Goal: Task Accomplishment & Management: Manage account settings

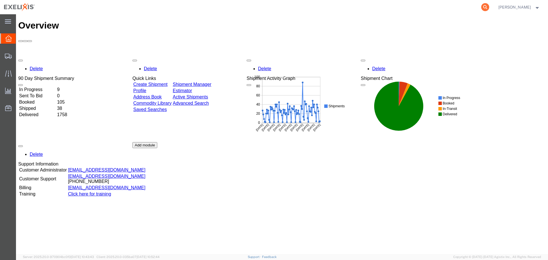
click at [489, 6] on icon at bounding box center [485, 7] width 8 height 8
paste input "251440697CL"
type input "251440697CL"
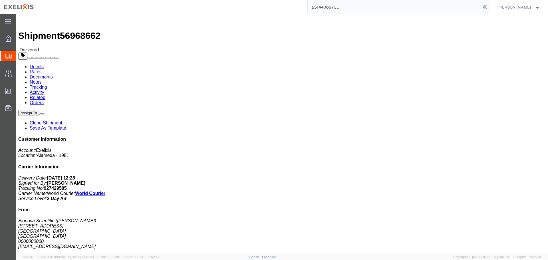
click span "button"
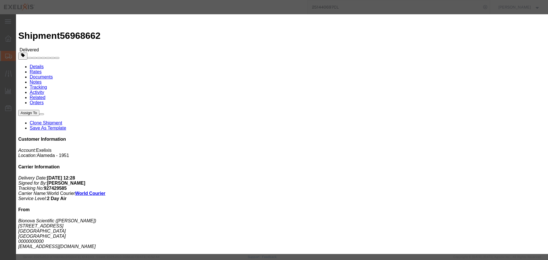
click select "Select Account Type Activity ID Airline Appointment Number ASN Batch Request # …"
select select "ACTYP"
click select "Select Account Type Activity ID Airline Appointment Number ASN Batch Request # …"
click input "text"
type input "SAF-Other"
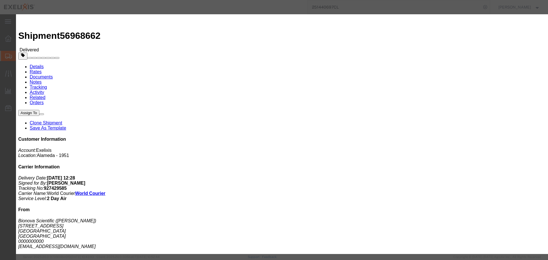
click button "Add another reference"
click select "Select Account Type Activity ID Airline Appointment Number ASN Batch Request # …"
select select "DEPT"
click select "Select Account Type Activity ID Airline Appointment Number ASN Batch Request # …"
click div "Select Account Type Activity ID Airline Appointment Number ASN Batch Request # …"
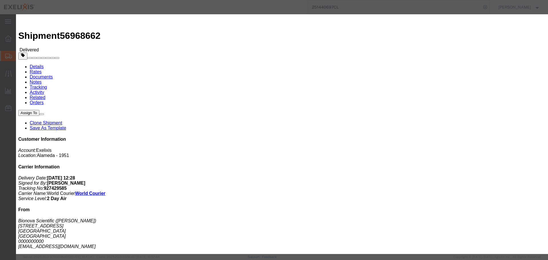
click input "text"
type input "Biologics"
click button "Add another reference"
click select "Select Account Type Activity ID Airline Appointment Number ASN Batch Request # …"
select select "LOT"
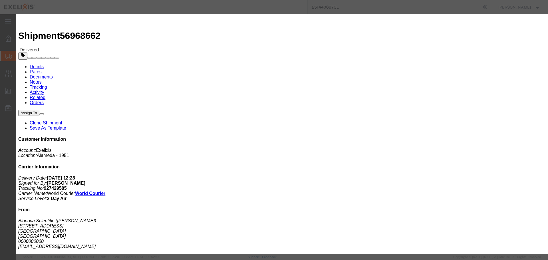
click select "Select Account Type Activity ID Airline Appointment Number ASN Batch Request # …"
click input "text"
paste input "1002948"
type input "1002948"
click button "Add another reference"
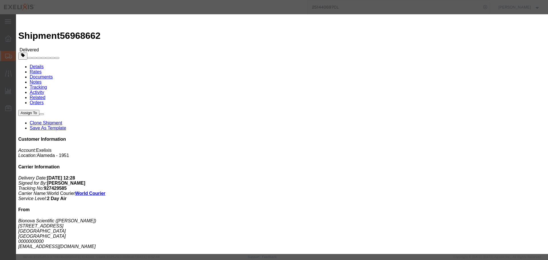
click select "Select Account Type Activity ID Airline Appointment Number ASN Batch Request # …"
select select "PROJ"
click select "Select Account Type Activity ID Airline Appointment Number ASN Batch Request # …"
click input "text"
type input "XB773"
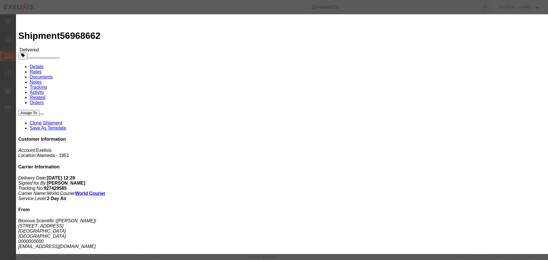
click button "Add another reference"
click select "Select Account Type Activity ID Airline Appointment Number ASN Batch Request # …"
select select "BOL"
click select "Select Account Type Activity ID Airline Appointment Number ASN Batch Request # …"
click input "text"
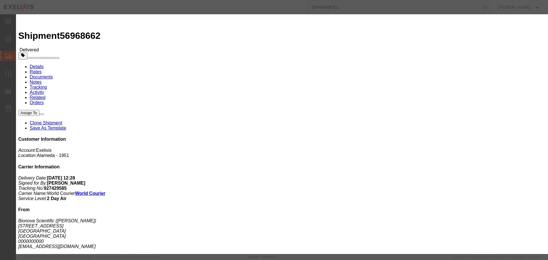
paste input "927429585"
type input "927429585"
click button "Save"
